Goal: Information Seeking & Learning: Learn about a topic

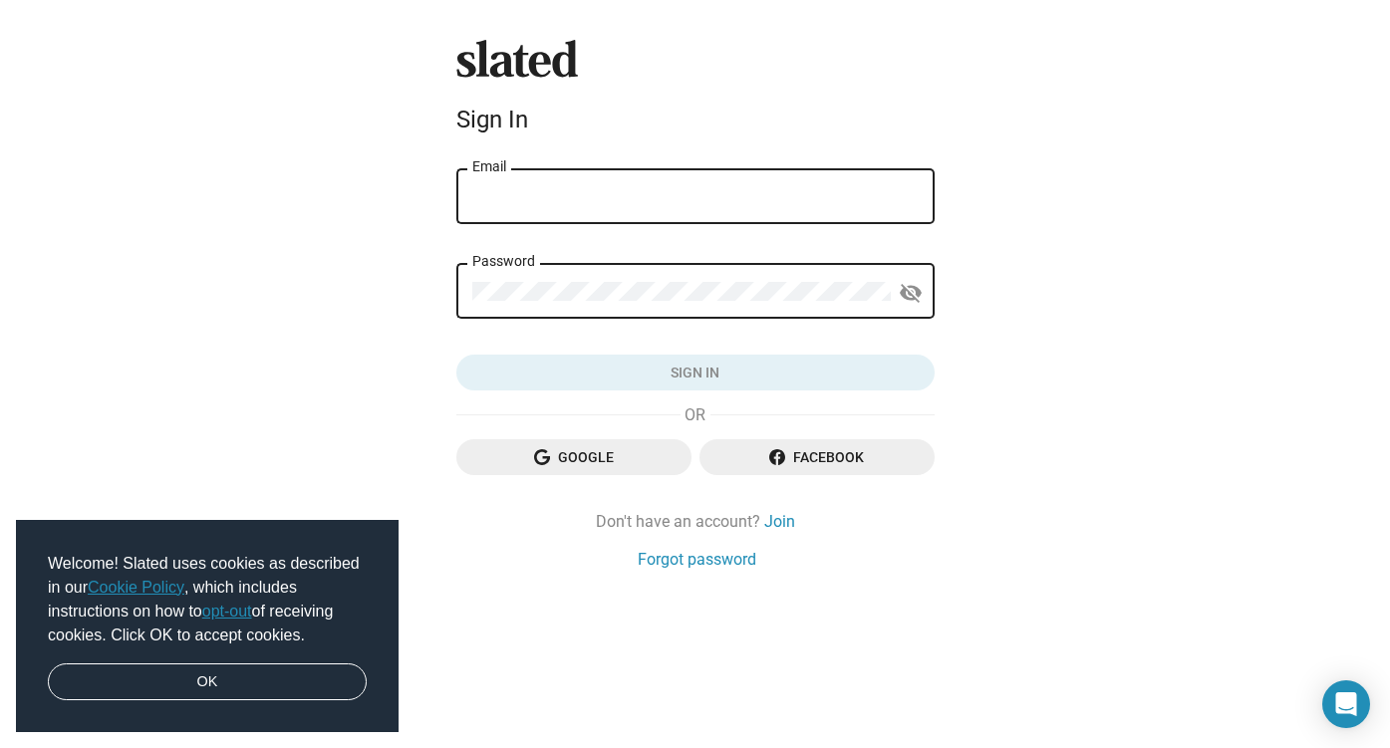
type input "[EMAIL_ADDRESS][DOMAIN_NAME]"
click at [694, 374] on button "Sign in" at bounding box center [695, 373] width 478 height 36
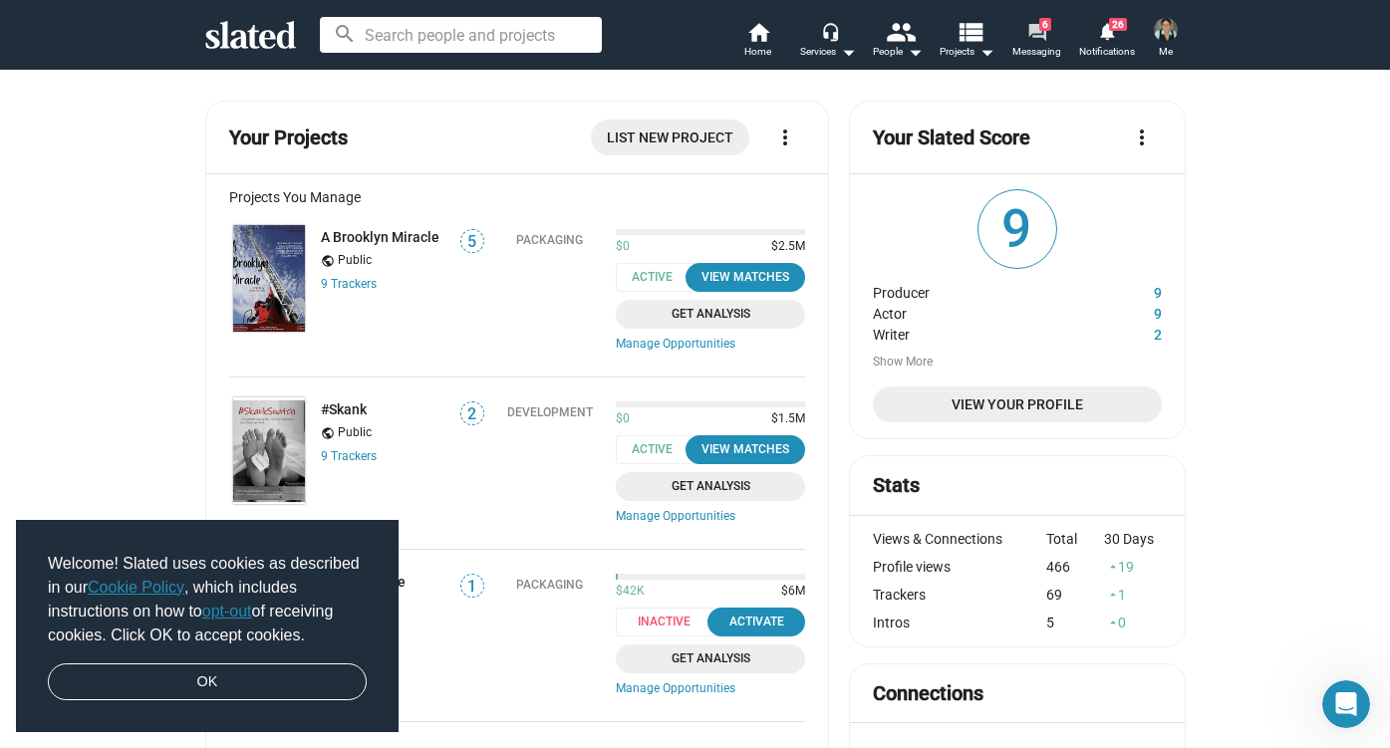
click at [1031, 29] on mat-icon "forum" at bounding box center [1036, 31] width 19 height 19
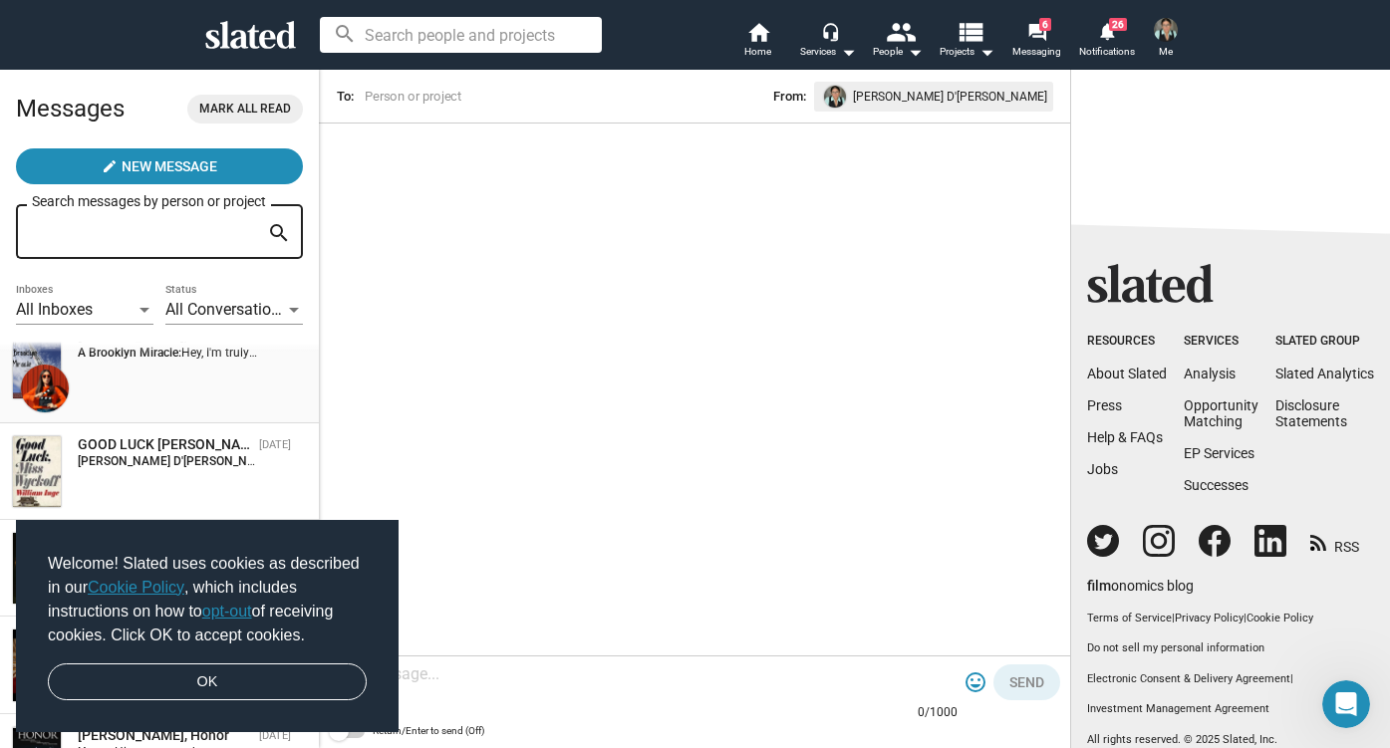
scroll to position [250, 0]
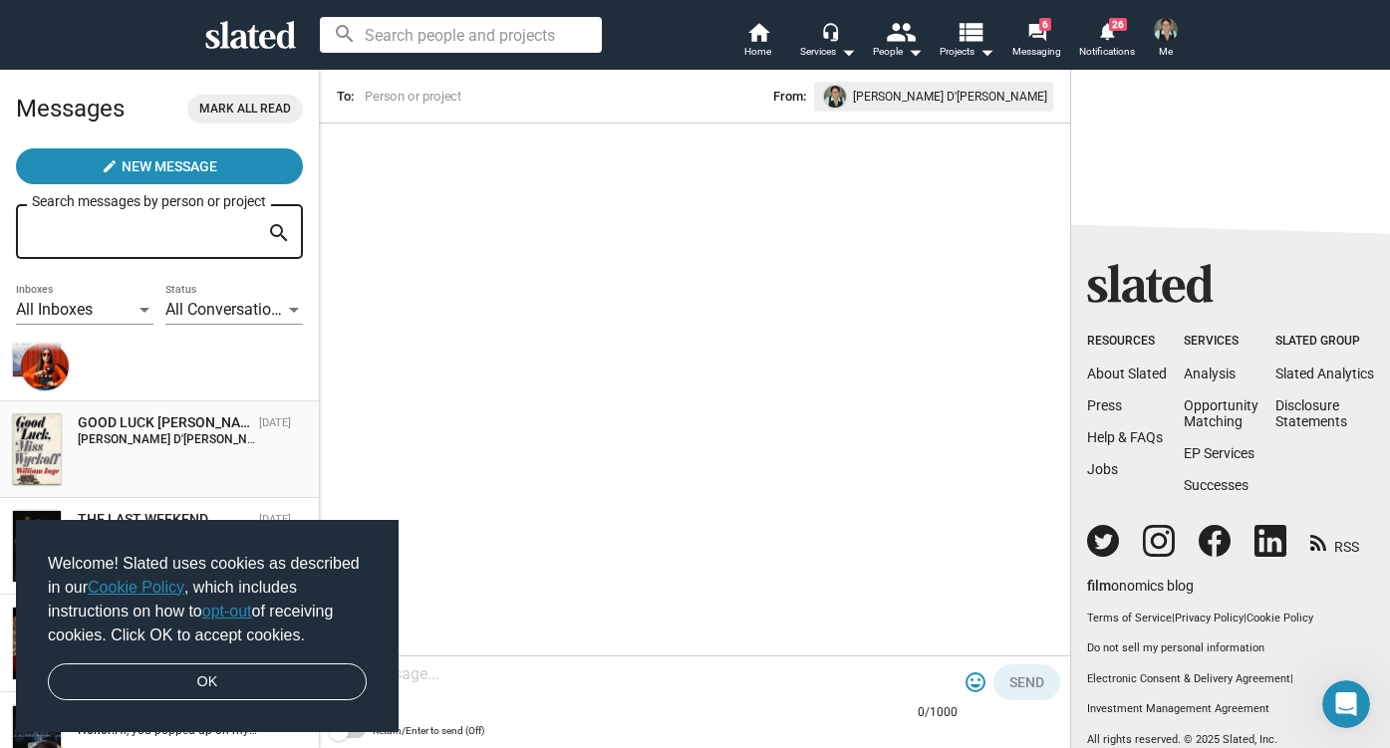
click at [148, 440] on strong "[PERSON_NAME] D'[PERSON_NAME]:" at bounding box center [178, 439] width 201 height 14
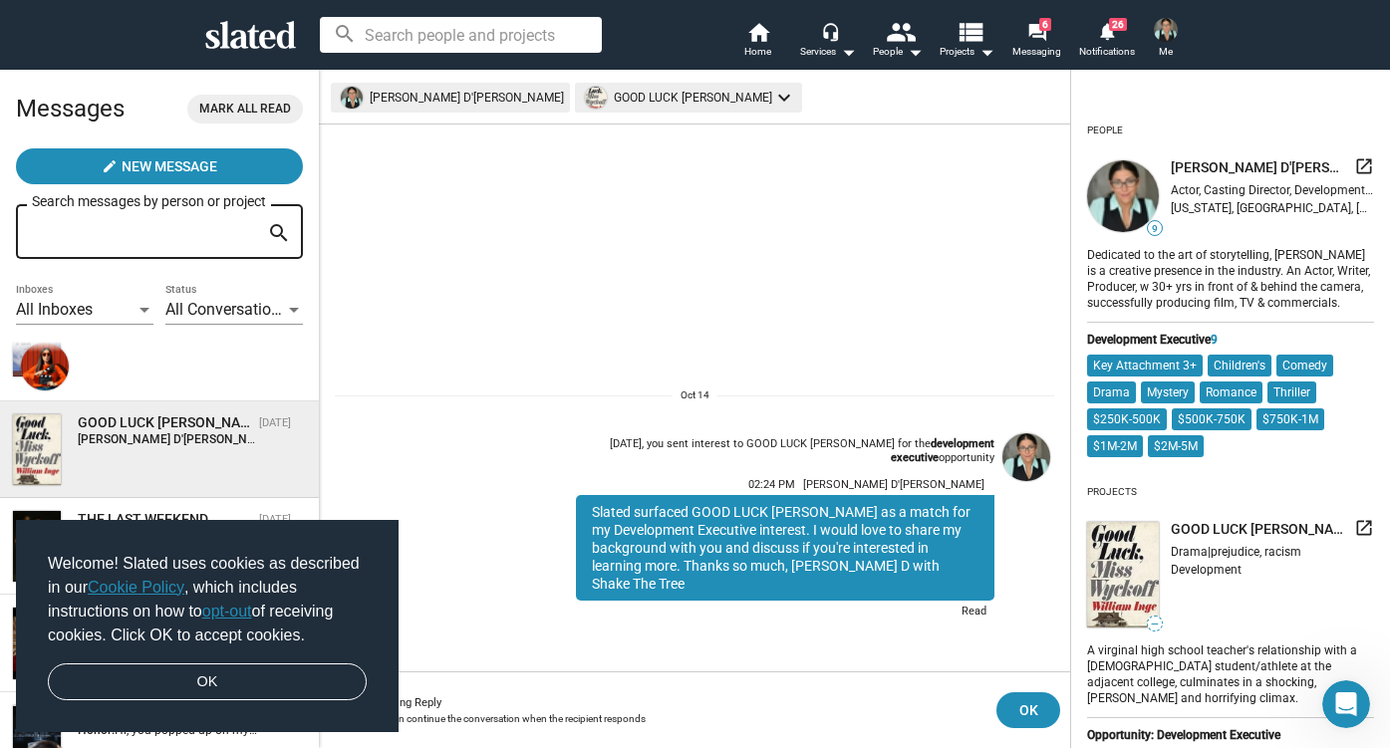
click at [575, 93] on mat-chip "GOOD LUCK [PERSON_NAME] keyboard_arrow_down" at bounding box center [688, 98] width 227 height 30
click at [659, 95] on div at bounding box center [695, 374] width 1390 height 748
click at [772, 95] on mat-icon "keyboard_arrow_down" at bounding box center [784, 98] width 24 height 24
click at [659, 95] on div at bounding box center [695, 374] width 1390 height 748
click at [1226, 518] on div "GOOD LUCK [PERSON_NAME] launch" at bounding box center [1271, 529] width 203 height 23
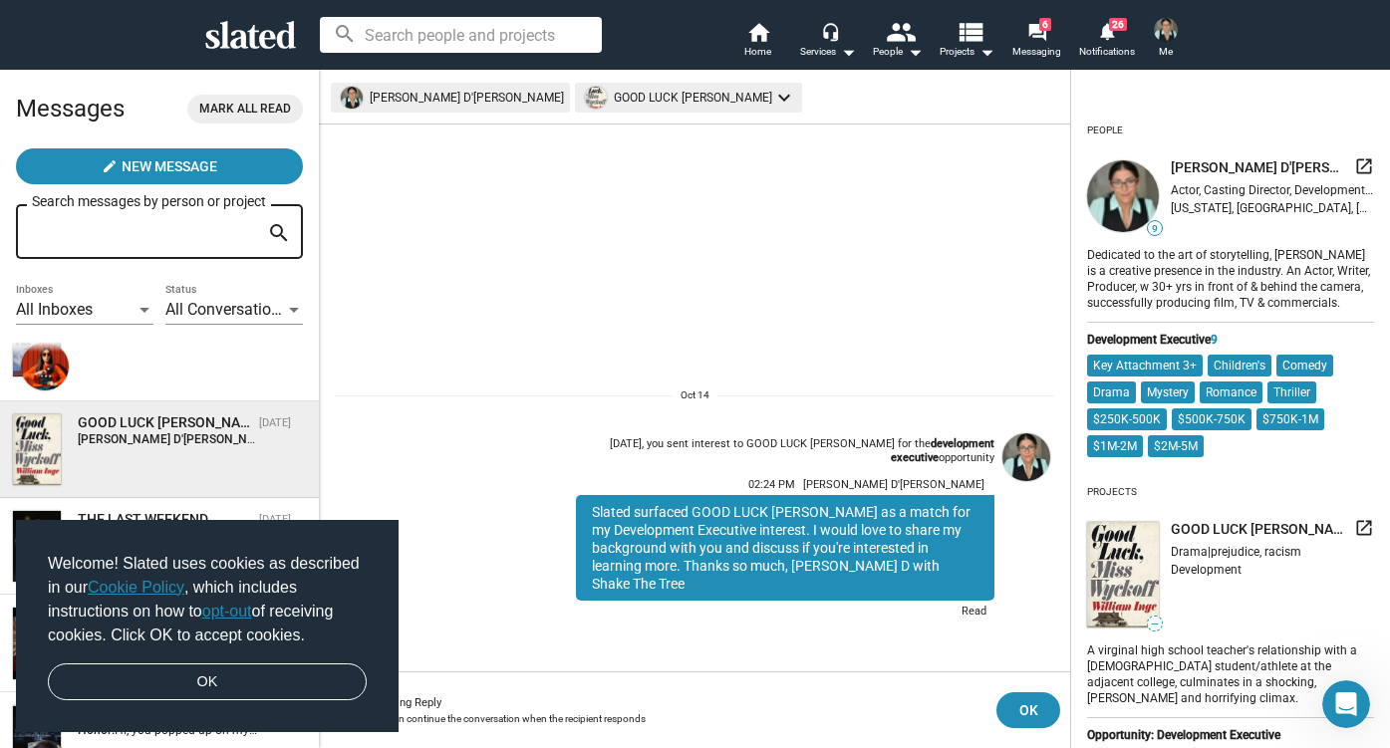
click at [1199, 528] on span "GOOD LUCK [PERSON_NAME]" at bounding box center [1257, 529] width 175 height 19
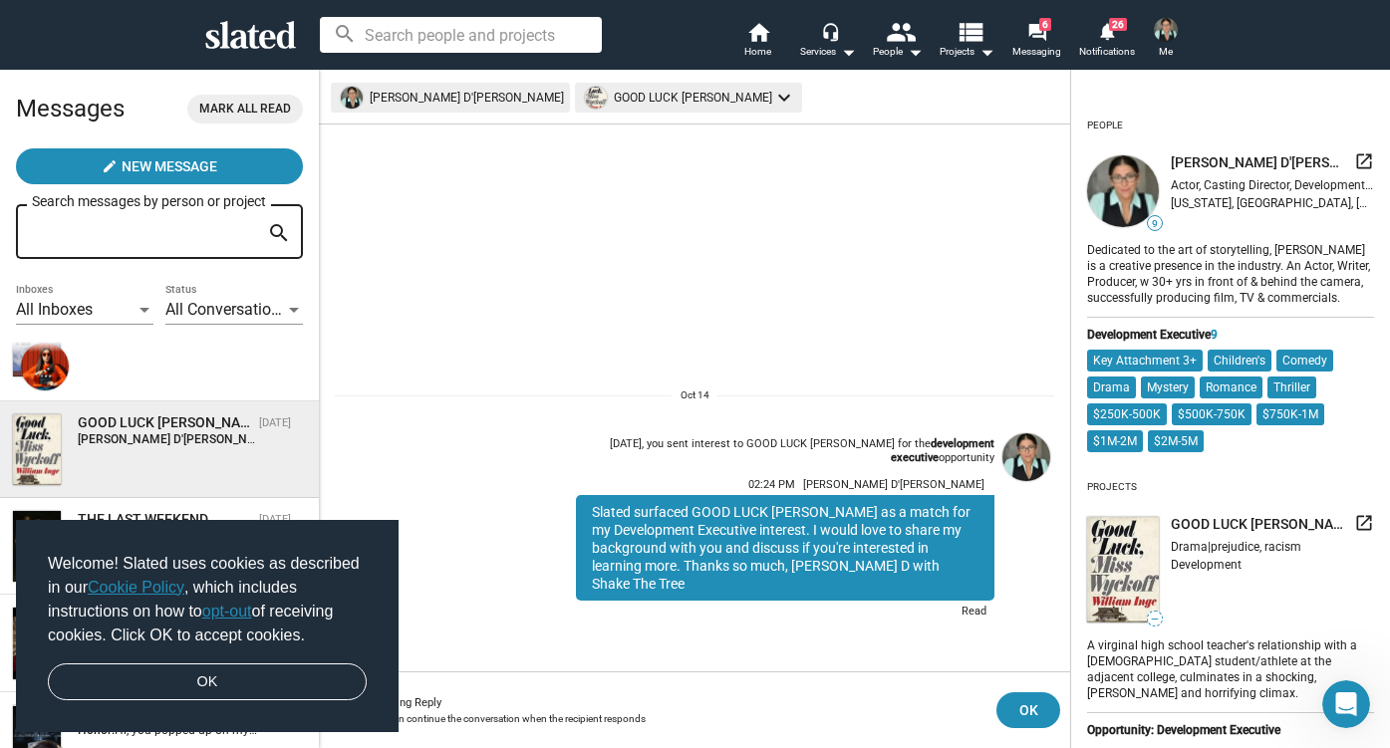
click at [1364, 522] on mat-icon "launch" at bounding box center [1364, 523] width 20 height 20
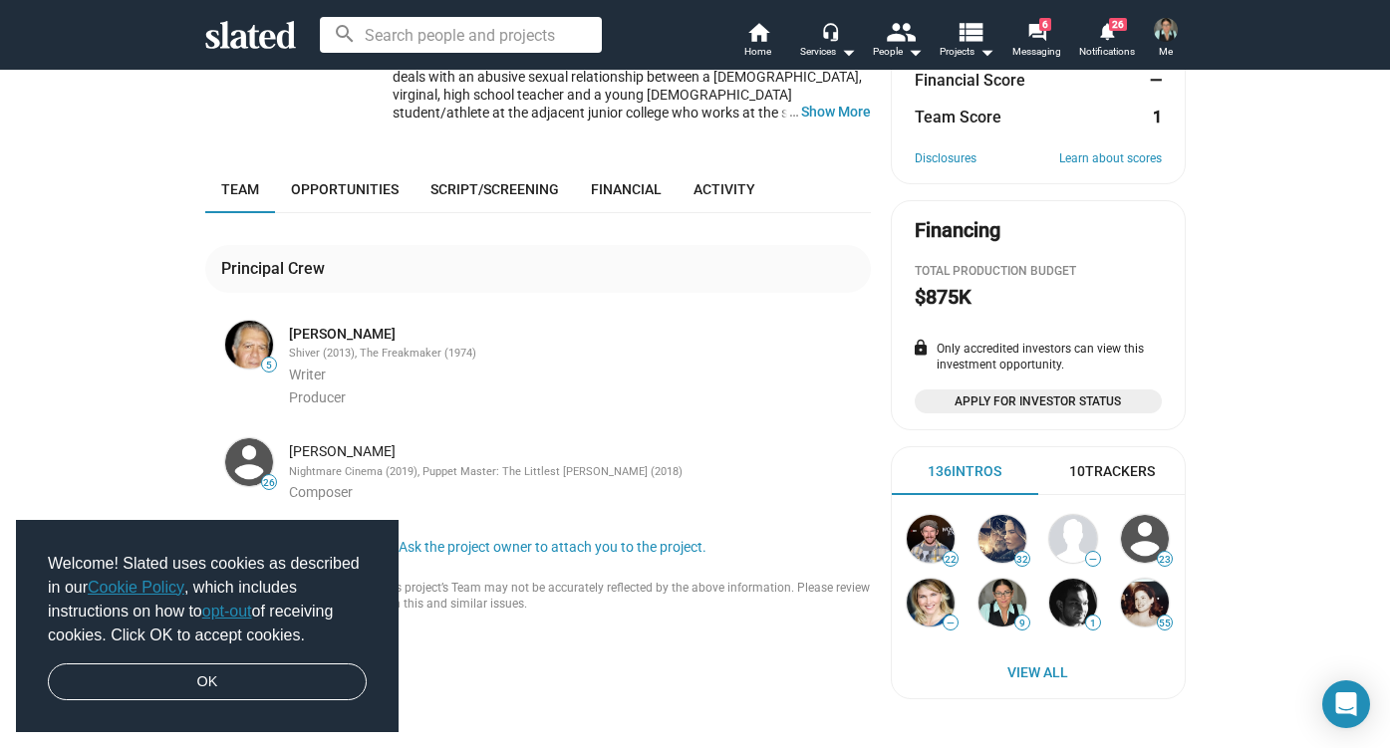
scroll to position [461, 0]
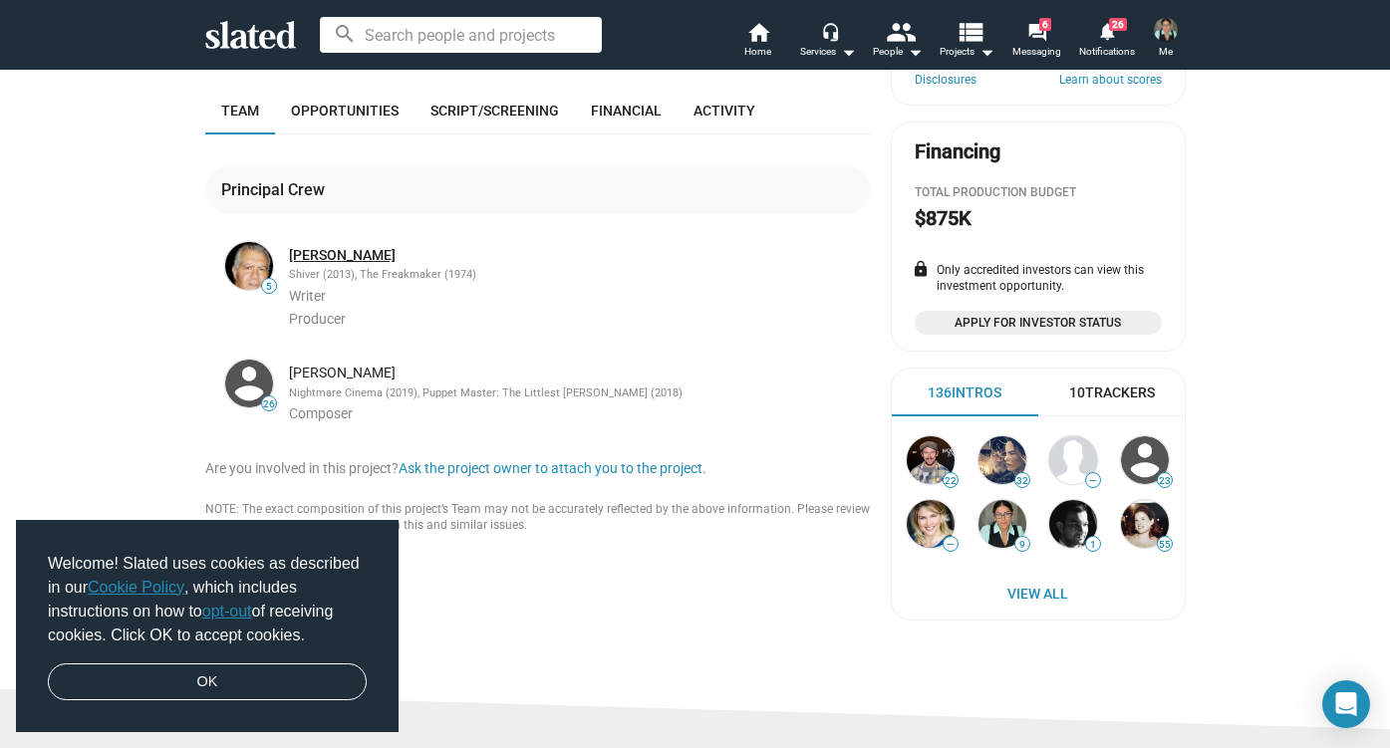
drag, startPoint x: 416, startPoint y: 211, endPoint x: 291, endPoint y: 215, distance: 125.6
click at [291, 246] on div "Robert Weinbach" at bounding box center [578, 255] width 578 height 19
copy link "Robert Weinbach"
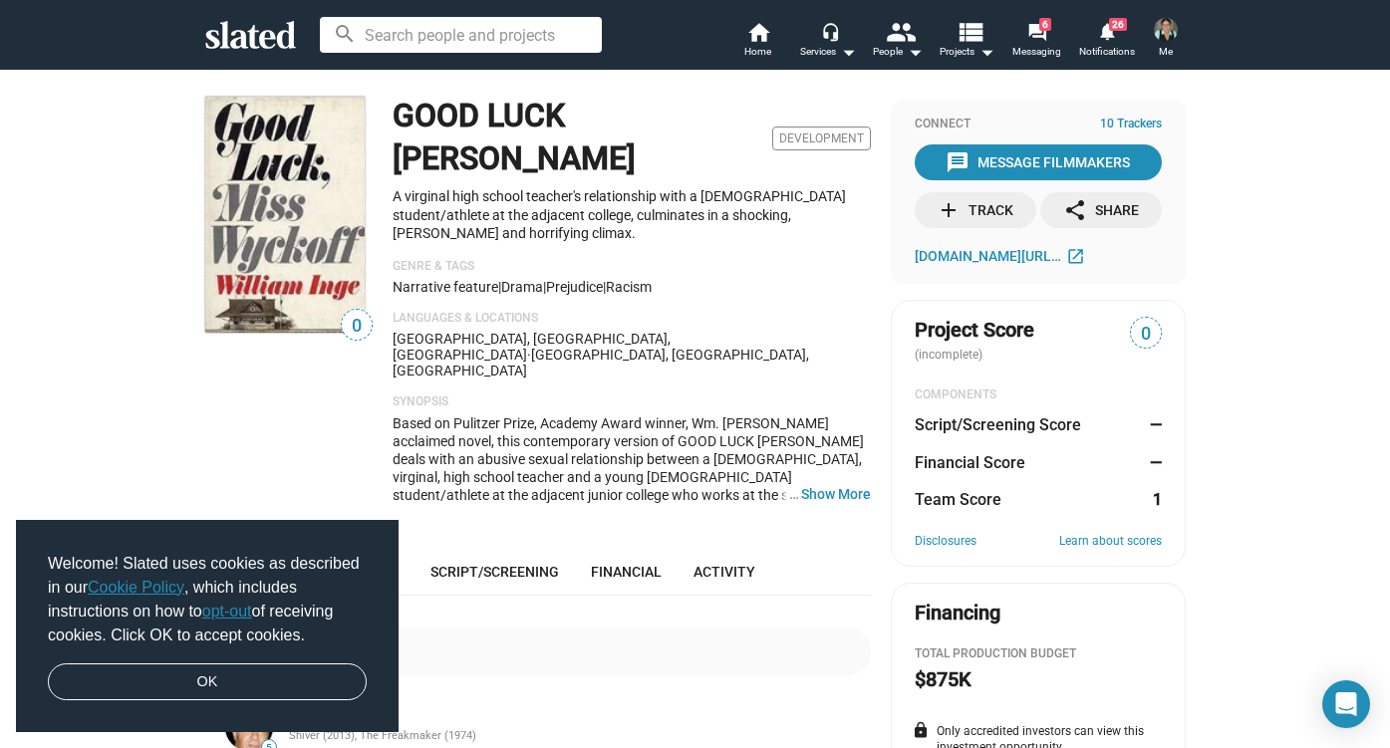
scroll to position [0, 0]
click at [831, 485] on button "… Show More" at bounding box center [836, 494] width 70 height 18
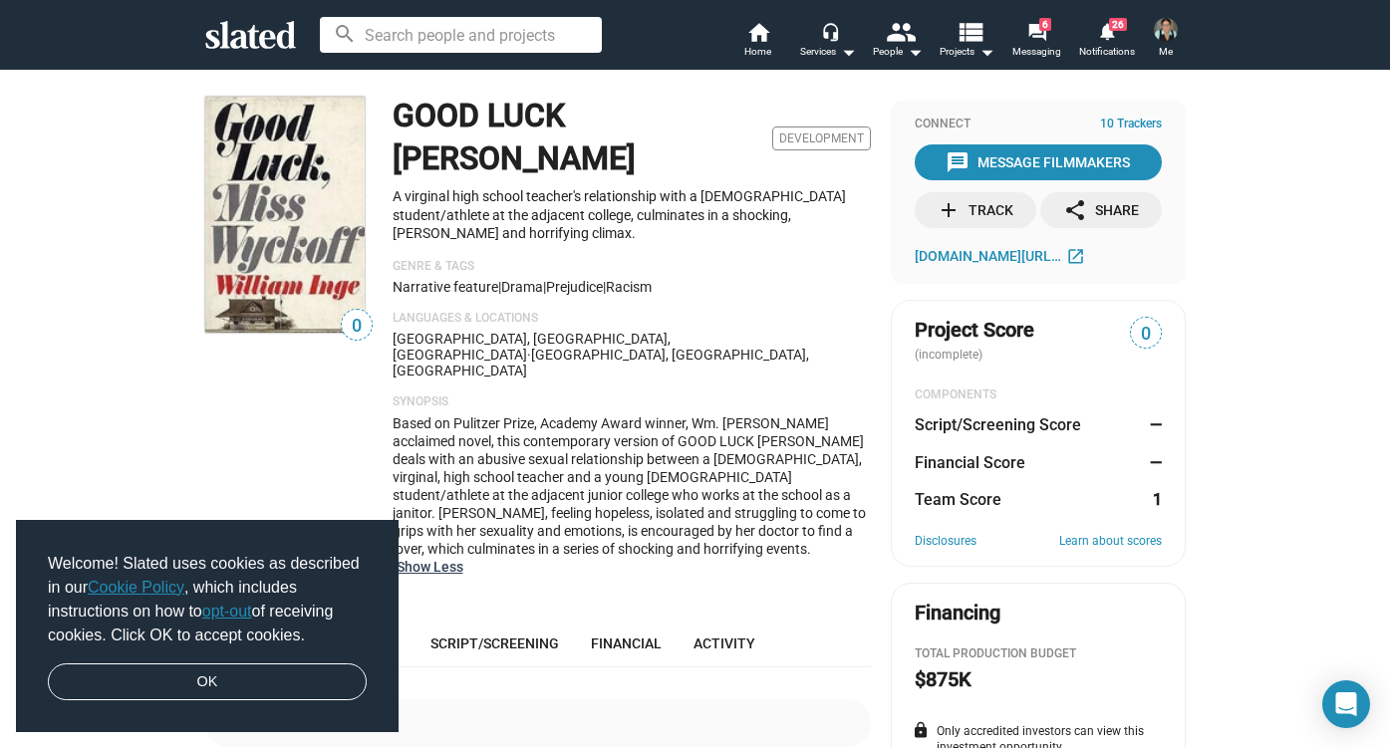
click at [463, 558] on button "Show Less" at bounding box center [429, 567] width 67 height 18
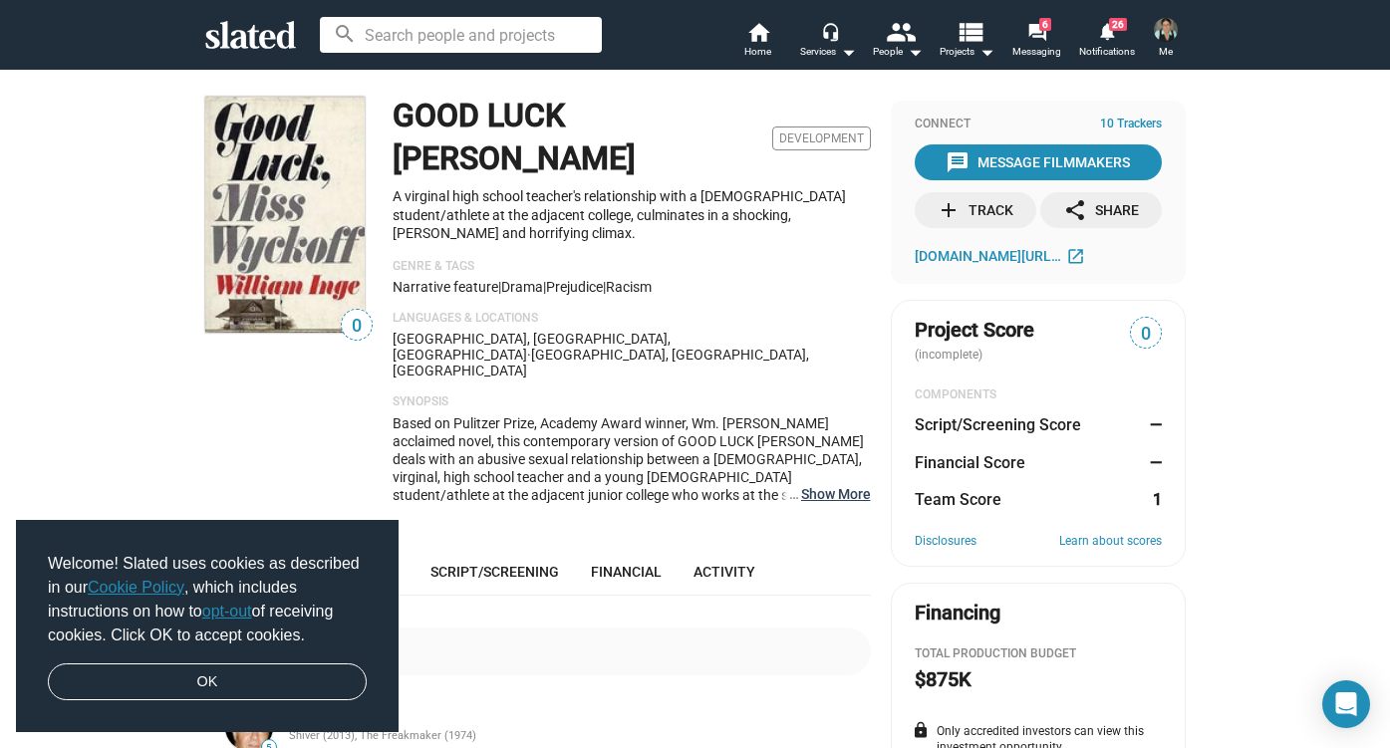
click at [820, 485] on button "… Show More" at bounding box center [836, 494] width 70 height 18
